Goal: Task Accomplishment & Management: Manage account settings

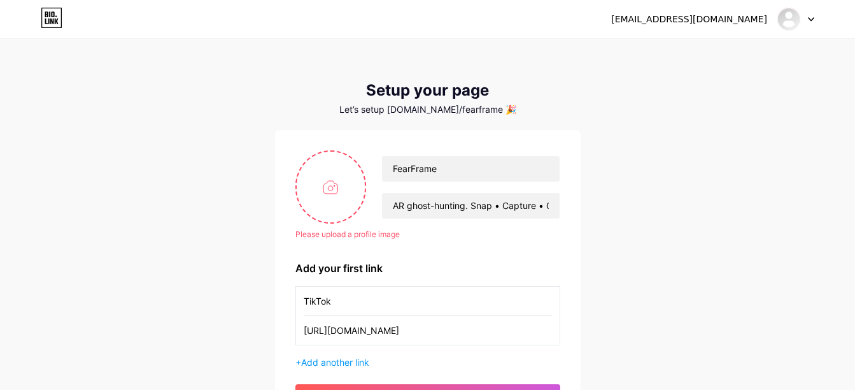
scroll to position [64, 0]
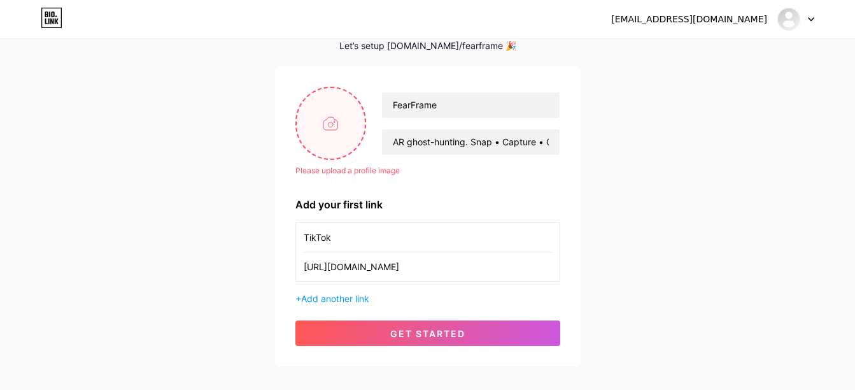
click at [339, 126] on input "file" at bounding box center [331, 123] width 69 height 71
type input "C:\fakepath\fearframe logo.png"
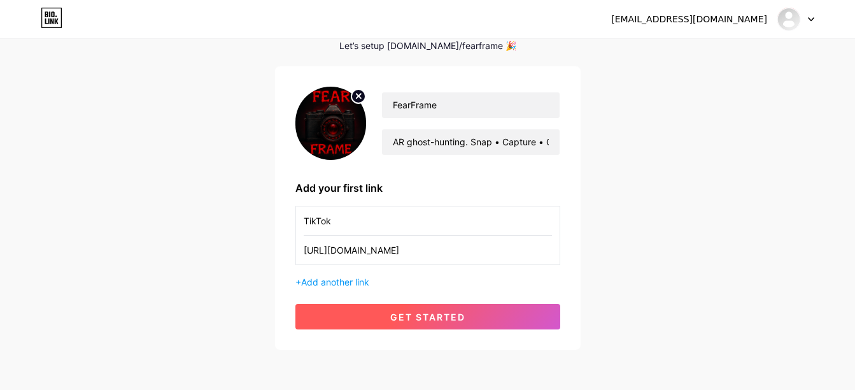
click at [428, 317] on span "get started" at bounding box center [427, 316] width 75 height 11
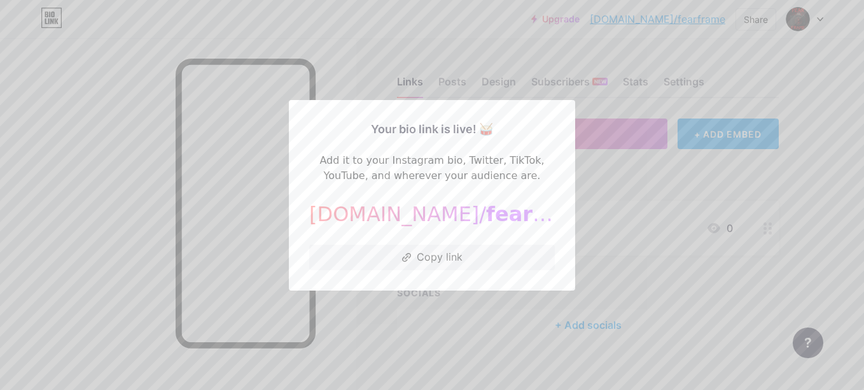
drag, startPoint x: 569, startPoint y: 208, endPoint x: 562, endPoint y: 215, distance: 9.5
click at [569, 209] on div "Your bio link is live! 🥁 Add it to your Instagram bio, Twitter, TikTok, YouTube…" at bounding box center [432, 195] width 286 height 190
click at [430, 260] on button "Copy link" at bounding box center [432, 256] width 246 height 25
click at [589, 190] on div at bounding box center [432, 195] width 864 height 390
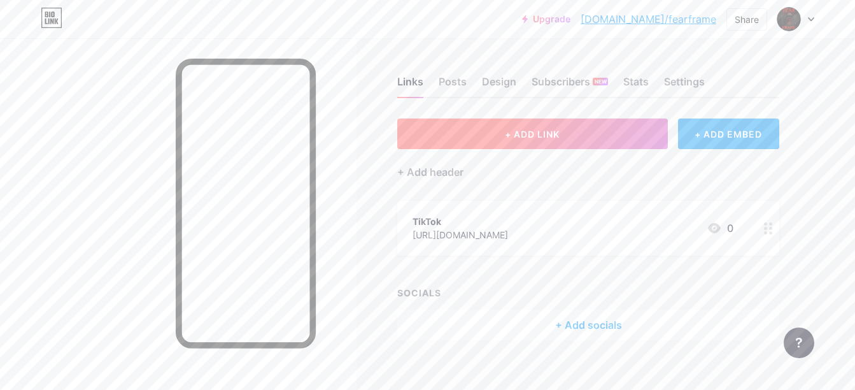
click at [559, 141] on button "+ ADD LINK" at bounding box center [532, 133] width 271 height 31
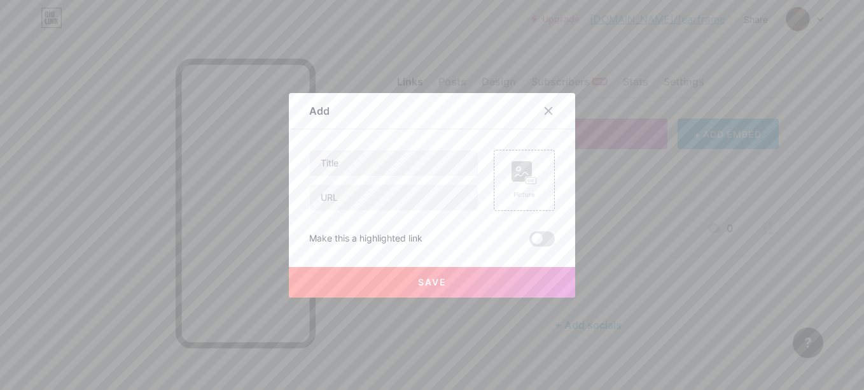
click at [593, 155] on div at bounding box center [432, 195] width 864 height 390
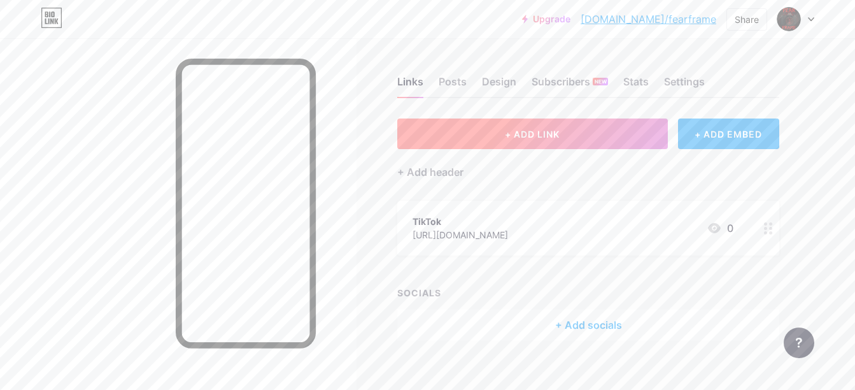
click at [514, 131] on span "+ ADD LINK" at bounding box center [532, 134] width 55 height 11
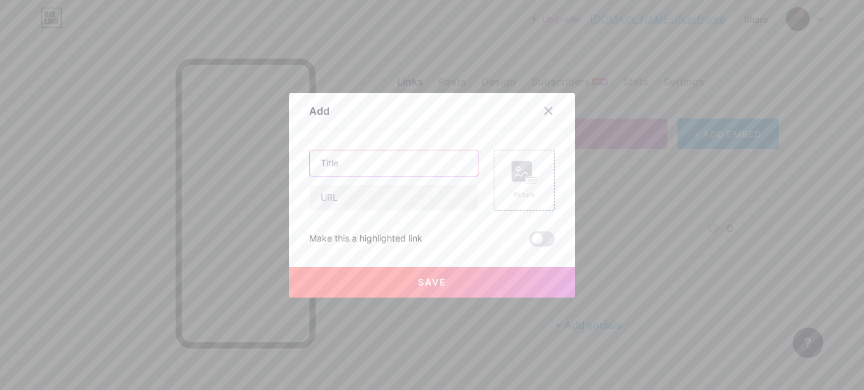
click at [418, 159] on input "text" at bounding box center [394, 162] width 168 height 25
type input "Instagram"
click at [393, 200] on input "text" at bounding box center [394, 197] width 168 height 25
paste input "[URL][DOMAIN_NAME]"
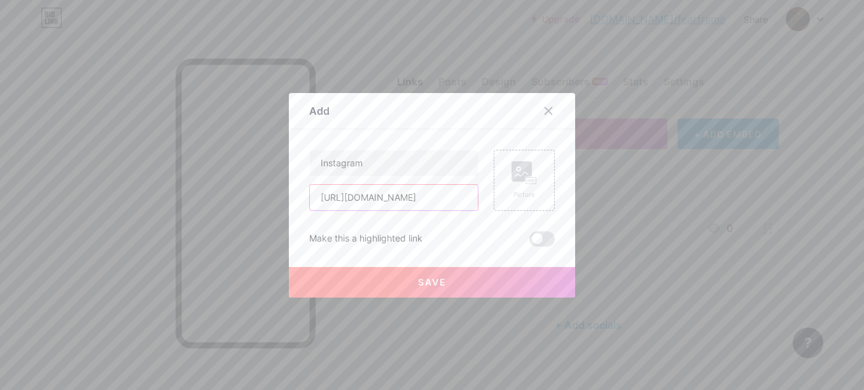
type input "[URL][DOMAIN_NAME]"
click at [418, 279] on span "Save" at bounding box center [432, 281] width 29 height 11
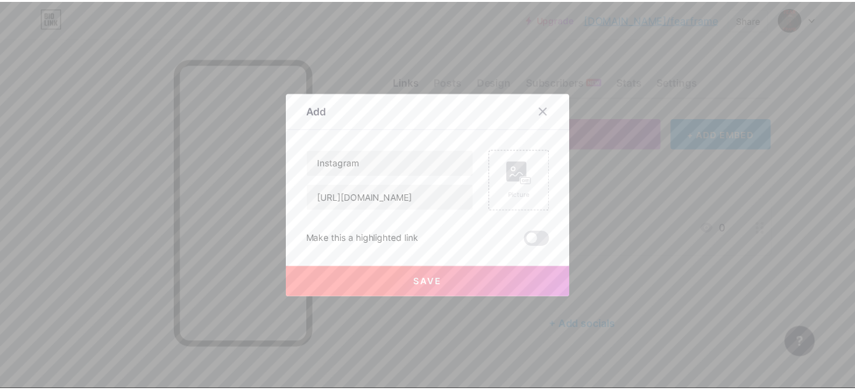
scroll to position [0, 0]
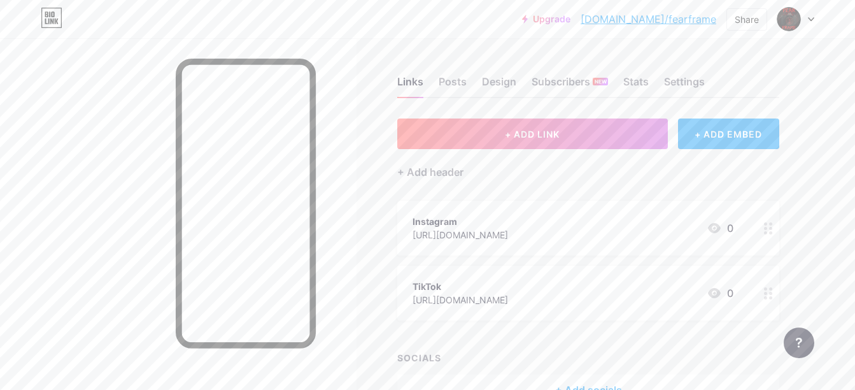
click at [493, 228] on div "[URL][DOMAIN_NAME]" at bounding box center [459, 234] width 95 height 13
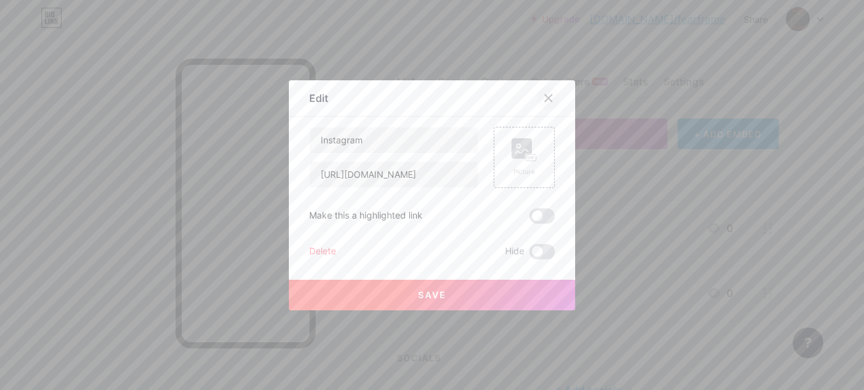
click at [549, 101] on div at bounding box center [548, 98] width 23 height 23
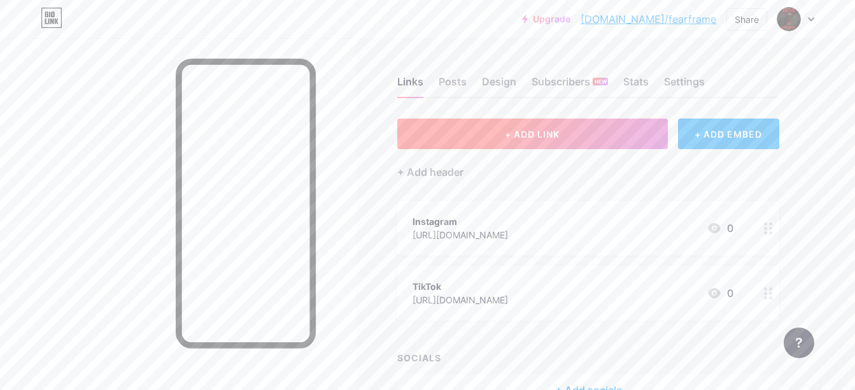
click at [546, 135] on span "+ ADD LINK" at bounding box center [532, 134] width 55 height 11
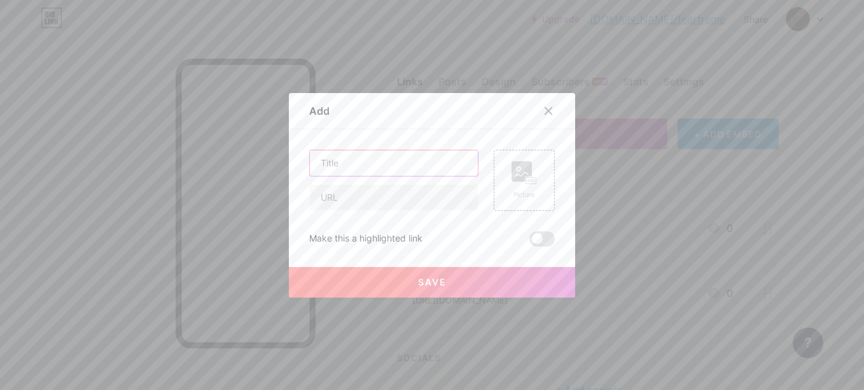
click at [393, 161] on input "text" at bounding box center [394, 162] width 168 height 25
type input "X"
click at [388, 204] on input "text" at bounding box center [394, 197] width 168 height 25
paste input "[URL][DOMAIN_NAME]"
type input "[URL][DOMAIN_NAME]"
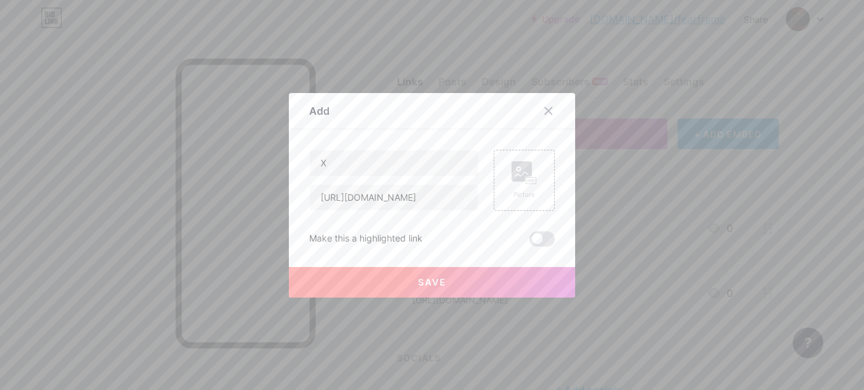
click at [420, 285] on span "Save" at bounding box center [432, 281] width 29 height 11
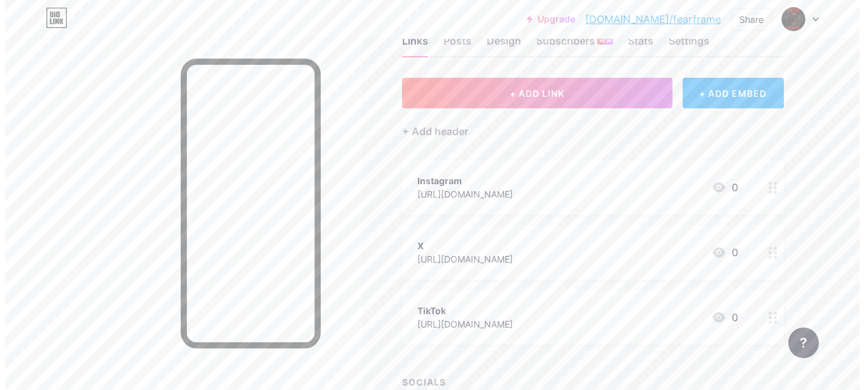
scroll to position [64, 0]
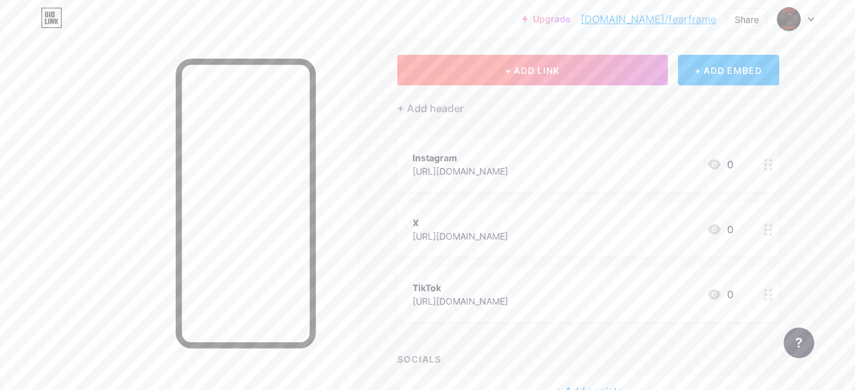
click at [595, 70] on button "+ ADD LINK" at bounding box center [532, 70] width 271 height 31
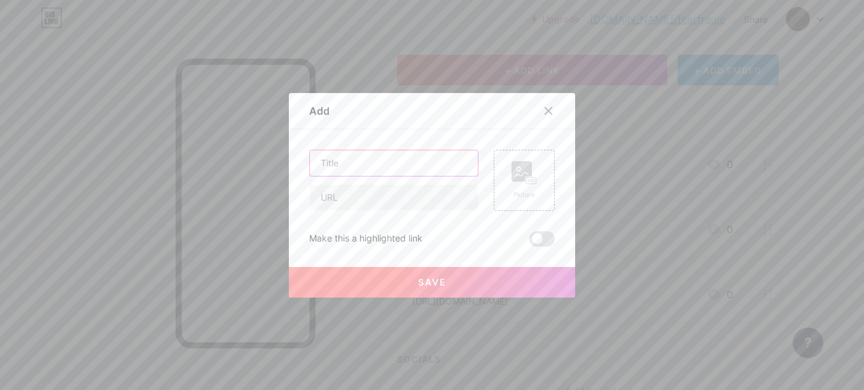
click at [412, 155] on input "text" at bounding box center [394, 162] width 168 height 25
type input "Youtube"
click at [390, 196] on input "text" at bounding box center [394, 197] width 168 height 25
paste input "[URL][DOMAIN_NAME]"
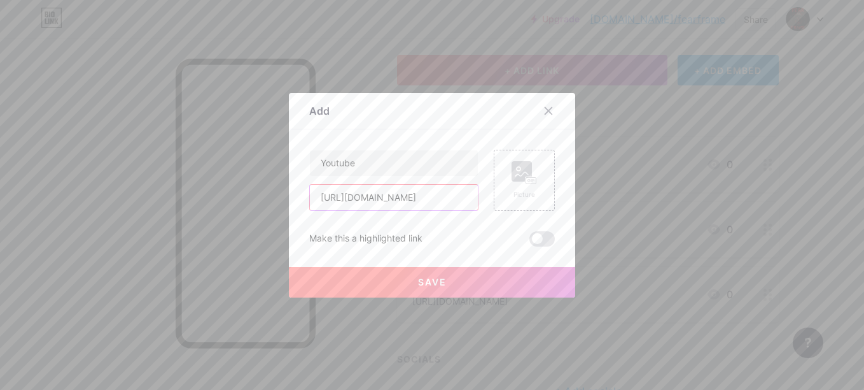
type input "[URL][DOMAIN_NAME]"
click at [447, 285] on button "Save" at bounding box center [432, 282] width 286 height 31
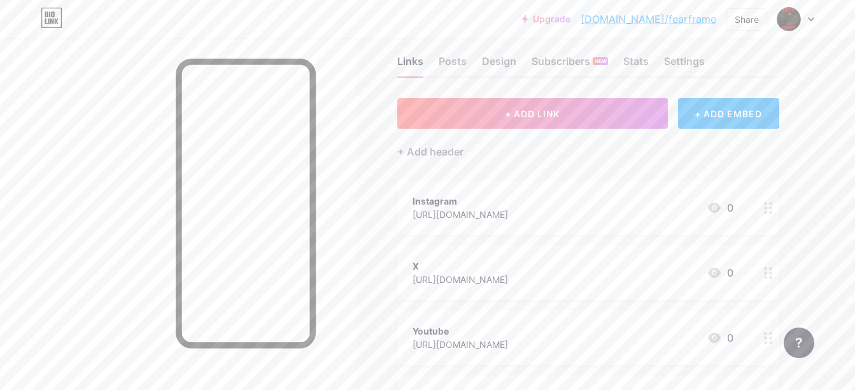
scroll to position [0, 0]
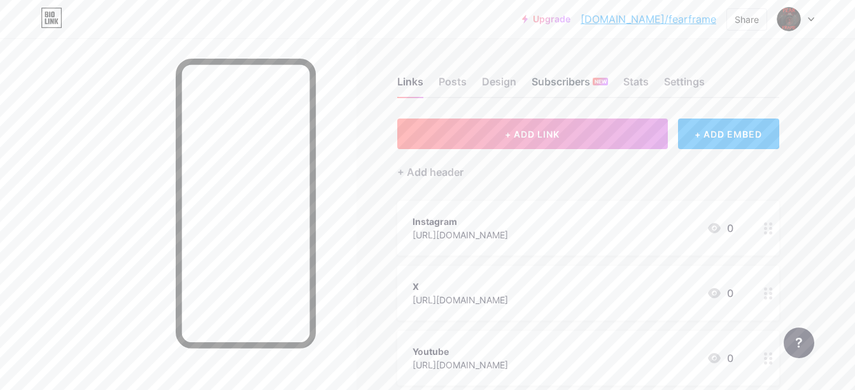
click at [583, 90] on div "Subscribers NEW" at bounding box center [570, 85] width 76 height 23
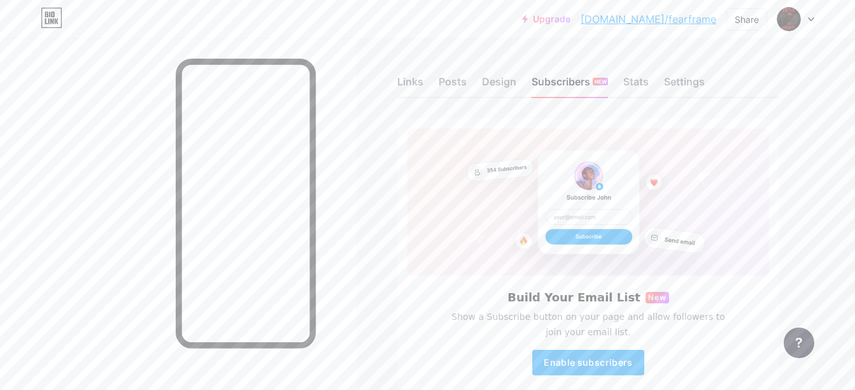
click at [426, 90] on div "Links Posts Design Subscribers NEW Stats Settings" at bounding box center [588, 75] width 382 height 45
click at [416, 77] on div "Links" at bounding box center [410, 85] width 26 height 23
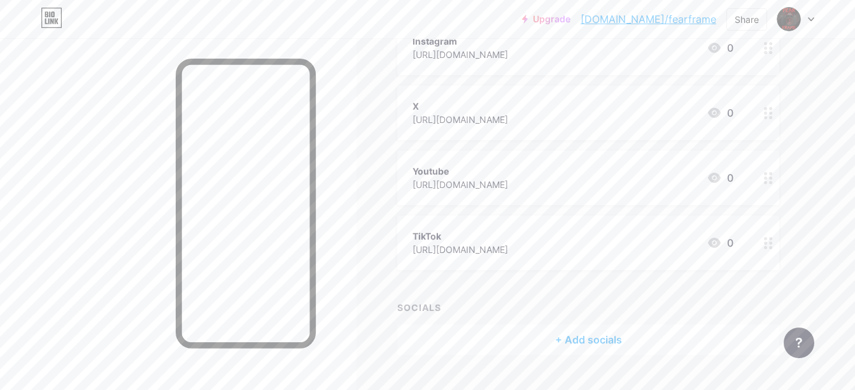
scroll to position [208, 0]
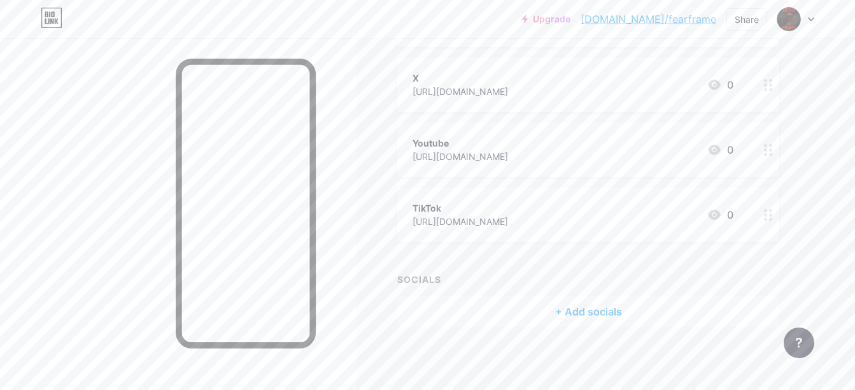
click at [595, 312] on div "+ Add socials" at bounding box center [588, 311] width 382 height 31
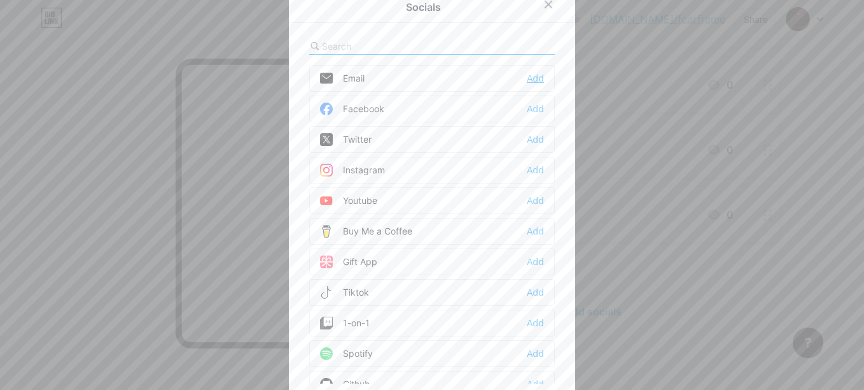
click at [533, 76] on div "Add" at bounding box center [535, 78] width 17 height 13
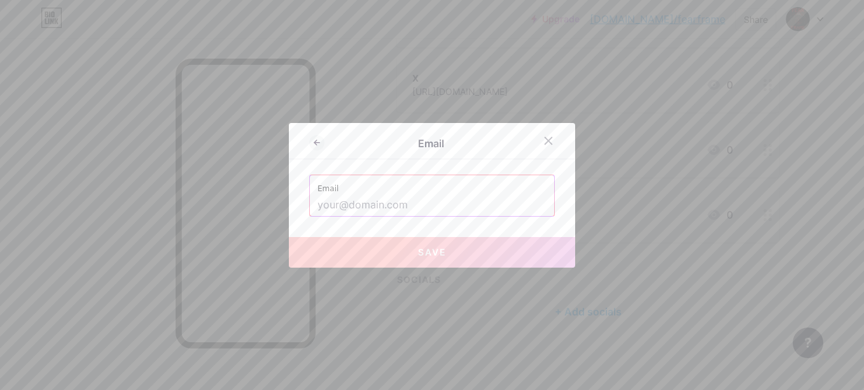
click at [403, 199] on input "text" at bounding box center [432, 205] width 229 height 22
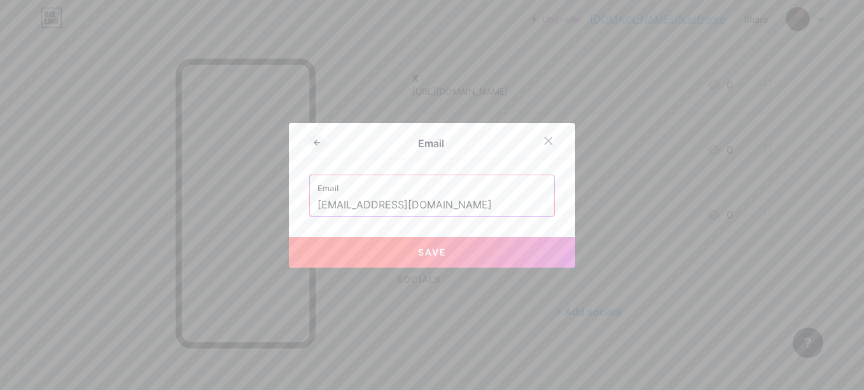
click at [451, 251] on button "Save" at bounding box center [432, 252] width 286 height 31
type input "mailto:[EMAIL_ADDRESS][DOMAIN_NAME]"
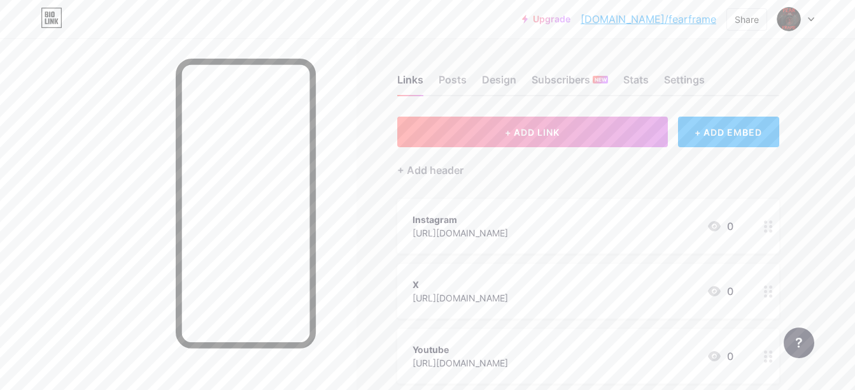
scroll to position [0, 0]
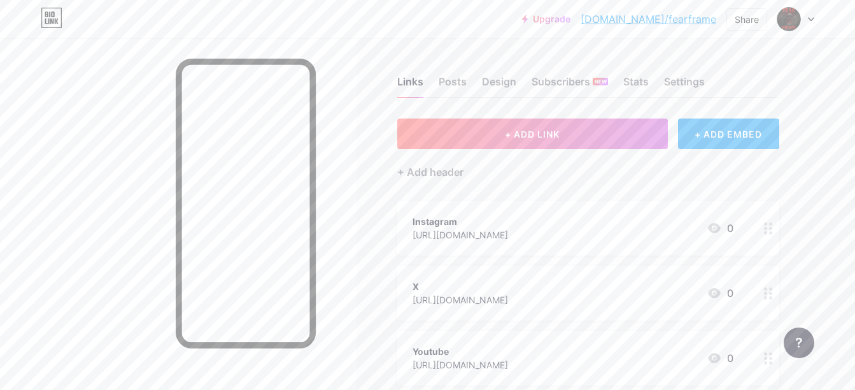
click at [659, 17] on link "[DOMAIN_NAME]/fearframe" at bounding box center [649, 18] width 136 height 15
drag, startPoint x: 626, startPoint y: 19, endPoint x: 715, endPoint y: 29, distance: 89.1
click at [715, 29] on div "Upgrade [DOMAIN_NAME]/fearfr... [DOMAIN_NAME]/fearframe" at bounding box center [619, 19] width 194 height 23
drag, startPoint x: 715, startPoint y: 29, endPoint x: 692, endPoint y: 20, distance: 24.6
copy link "[DOMAIN_NAME]/fearframe"
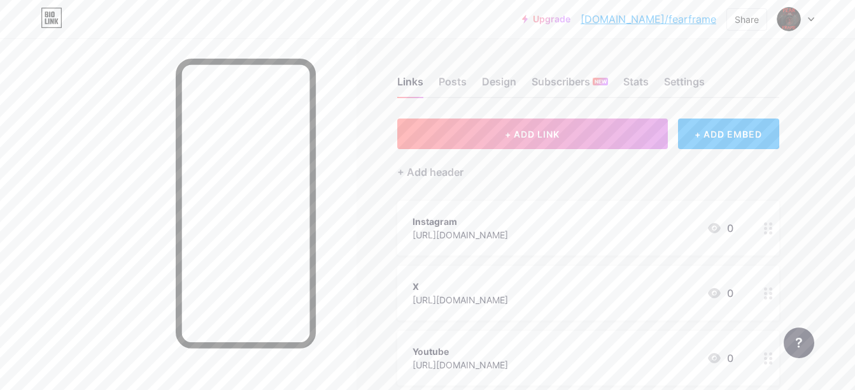
click at [516, 43] on div "Links Posts Design Subscribers NEW Stats Settings + ADD LINK + ADD EMBED + Add …" at bounding box center [416, 337] width 833 height 598
click at [667, 23] on link "[DOMAIN_NAME]/fearframe" at bounding box center [649, 18] width 136 height 15
click at [650, 20] on link "[DOMAIN_NAME]/fearframe" at bounding box center [649, 18] width 136 height 15
drag, startPoint x: 629, startPoint y: 23, endPoint x: 714, endPoint y: 32, distance: 85.8
click at [714, 32] on div "Upgrade [DOMAIN_NAME]/fearfr... [DOMAIN_NAME]/fearframe Share Switch accounts F…" at bounding box center [427, 19] width 855 height 38
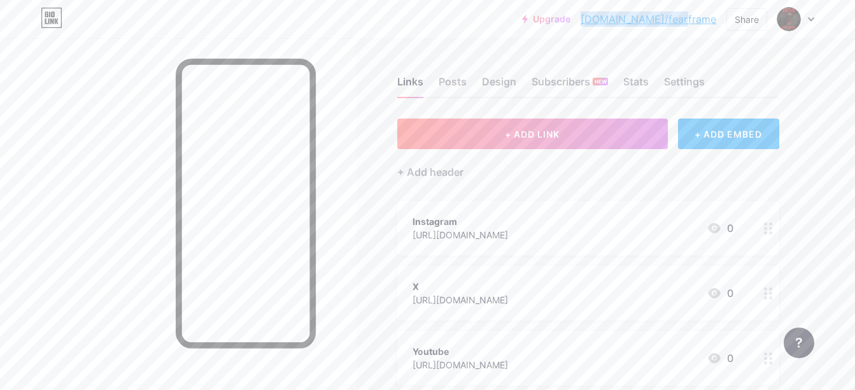
drag, startPoint x: 714, startPoint y: 32, endPoint x: 696, endPoint y: 20, distance: 21.5
copy link "[DOMAIN_NAME]/fearframe"
